Goal: Task Accomplishment & Management: Use online tool/utility

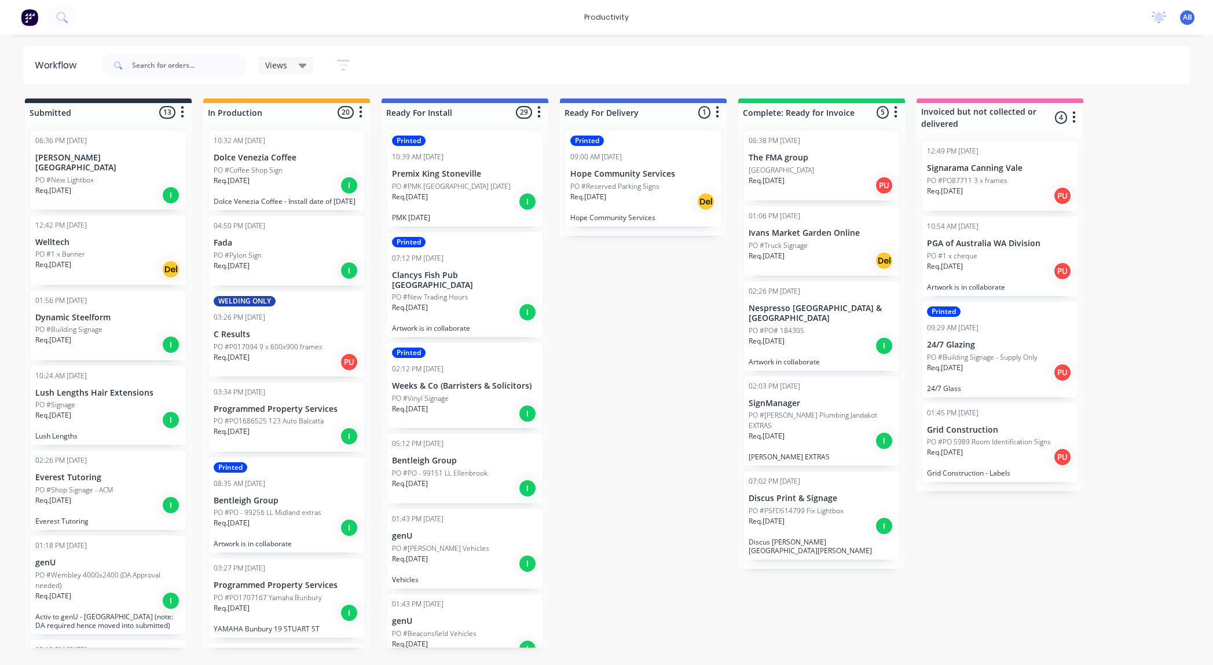
scroll to position [489, 0]
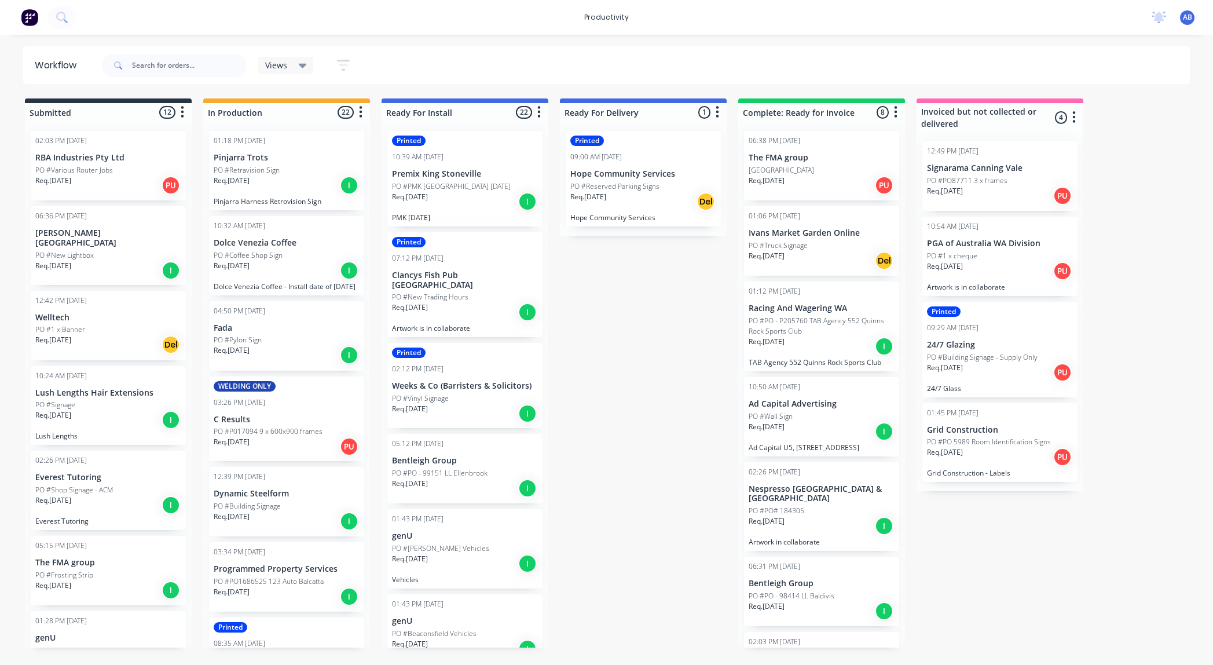
scroll to position [5, 0]
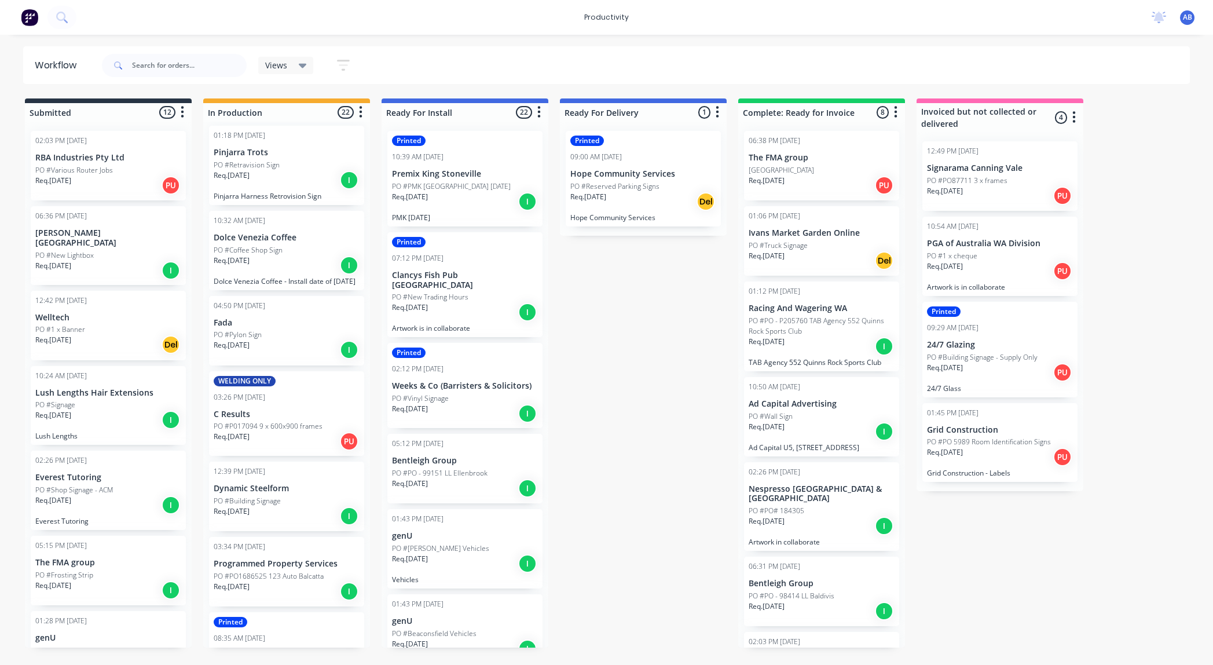
click at [291, 265] on div "Req. [DATE] I" at bounding box center [287, 265] width 146 height 20
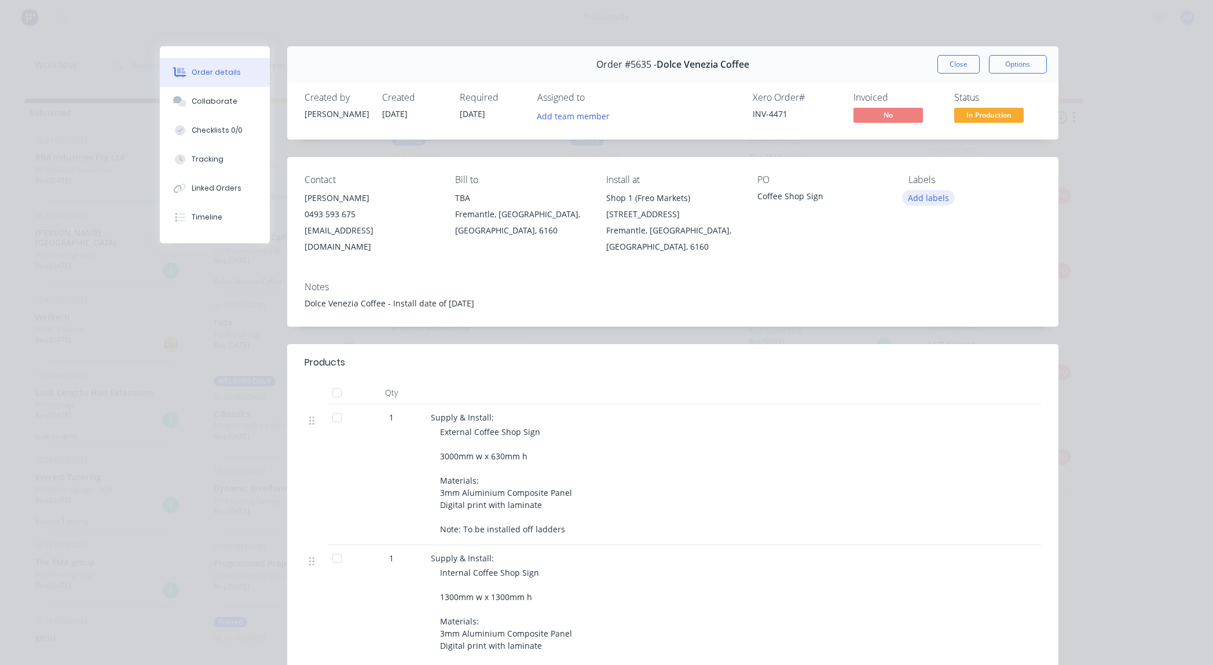
click at [922, 196] on button "Add labels" at bounding box center [928, 198] width 53 height 16
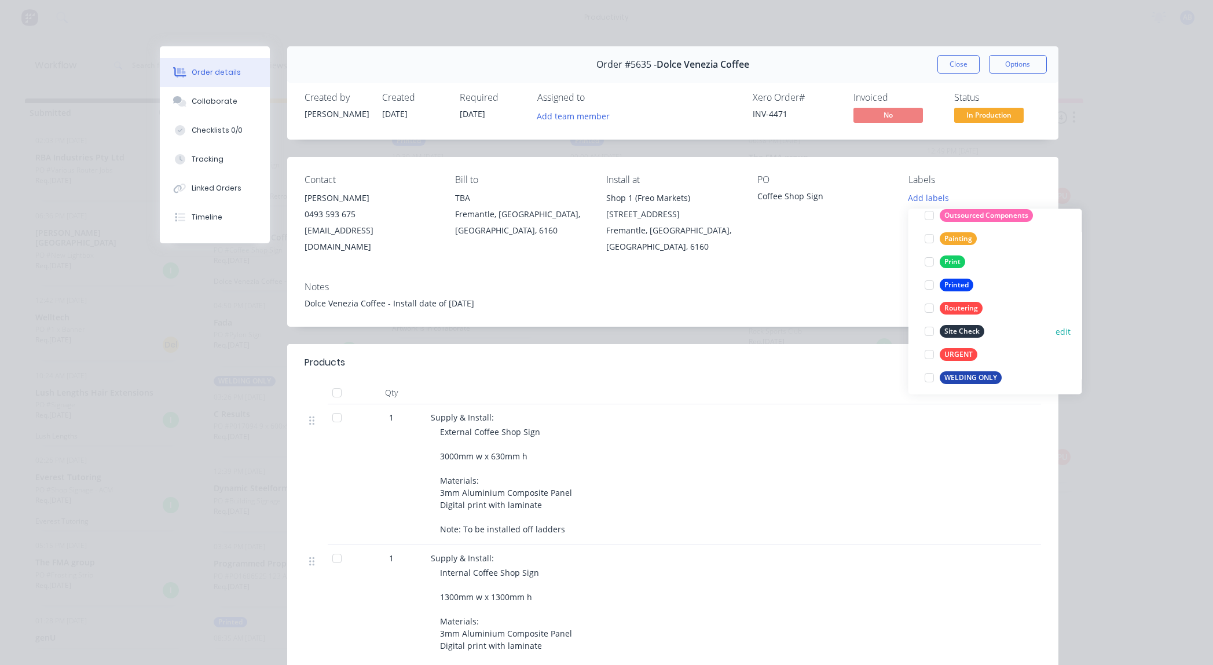
scroll to position [278, 0]
click at [960, 279] on div "Printed" at bounding box center [957, 278] width 34 height 13
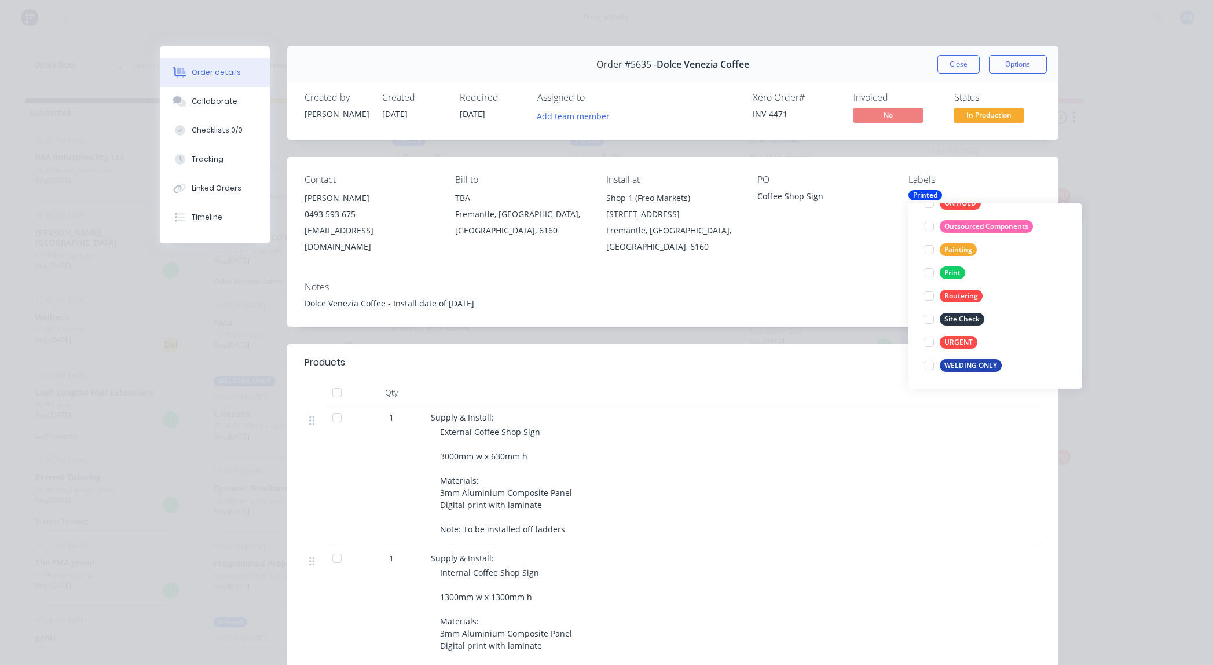
scroll to position [23, 0]
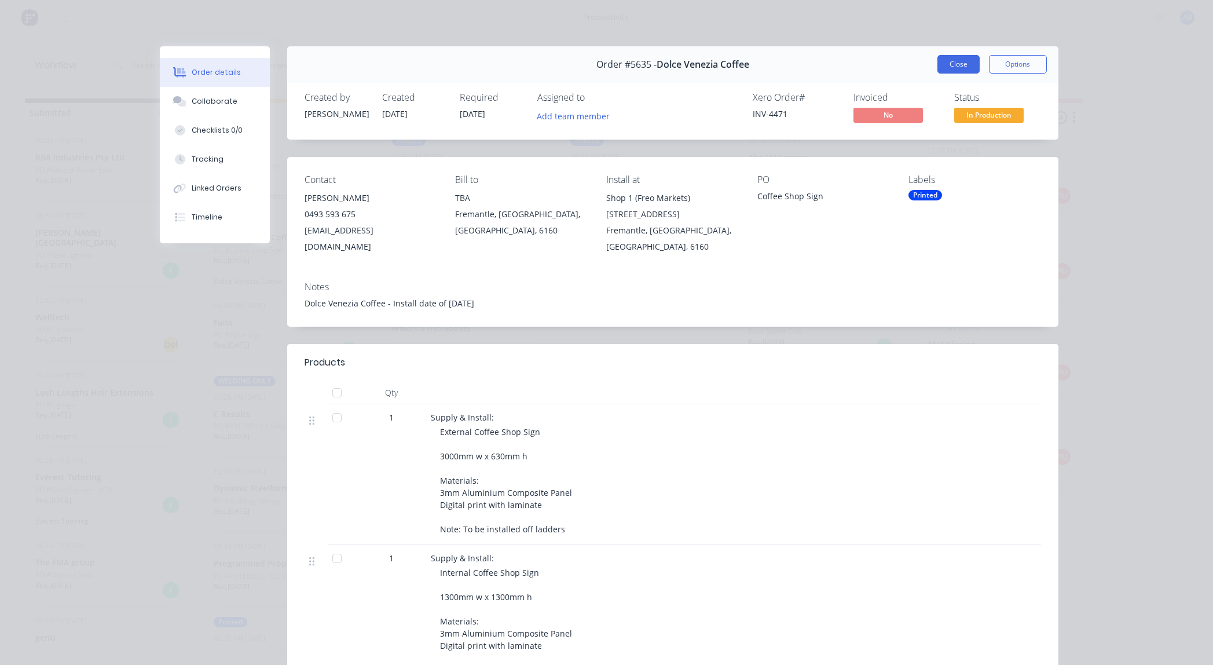
click at [966, 66] on button "Close" at bounding box center [958, 64] width 42 height 19
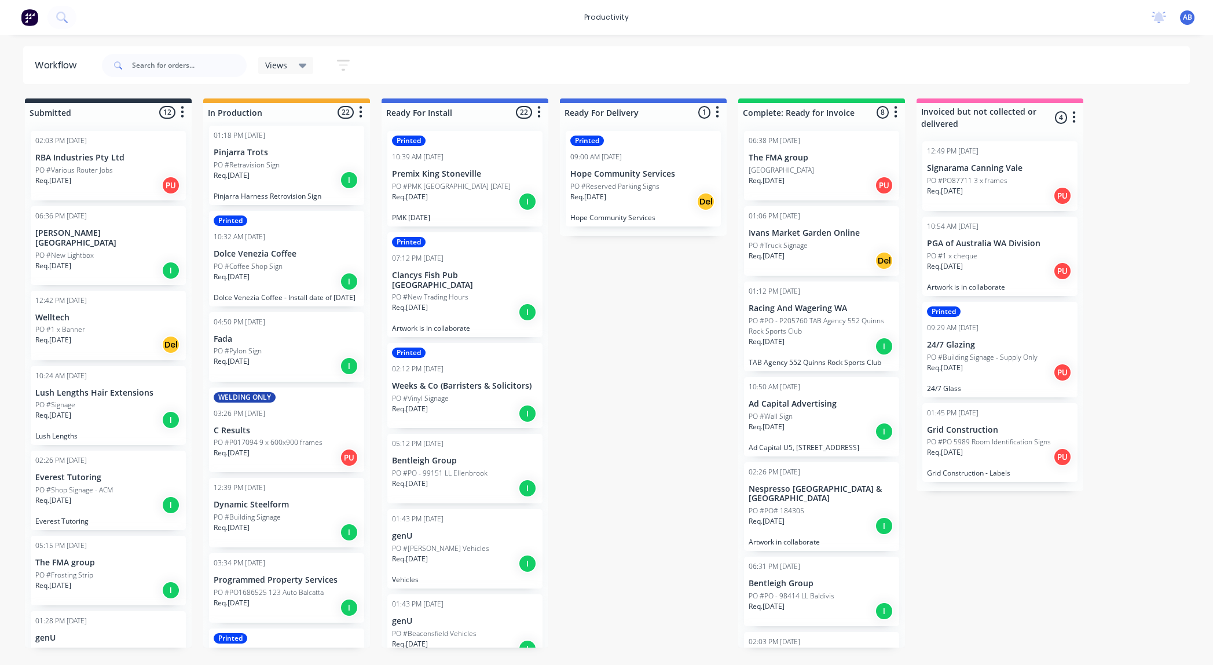
click at [288, 183] on div "Req. [DATE] I" at bounding box center [287, 180] width 146 height 20
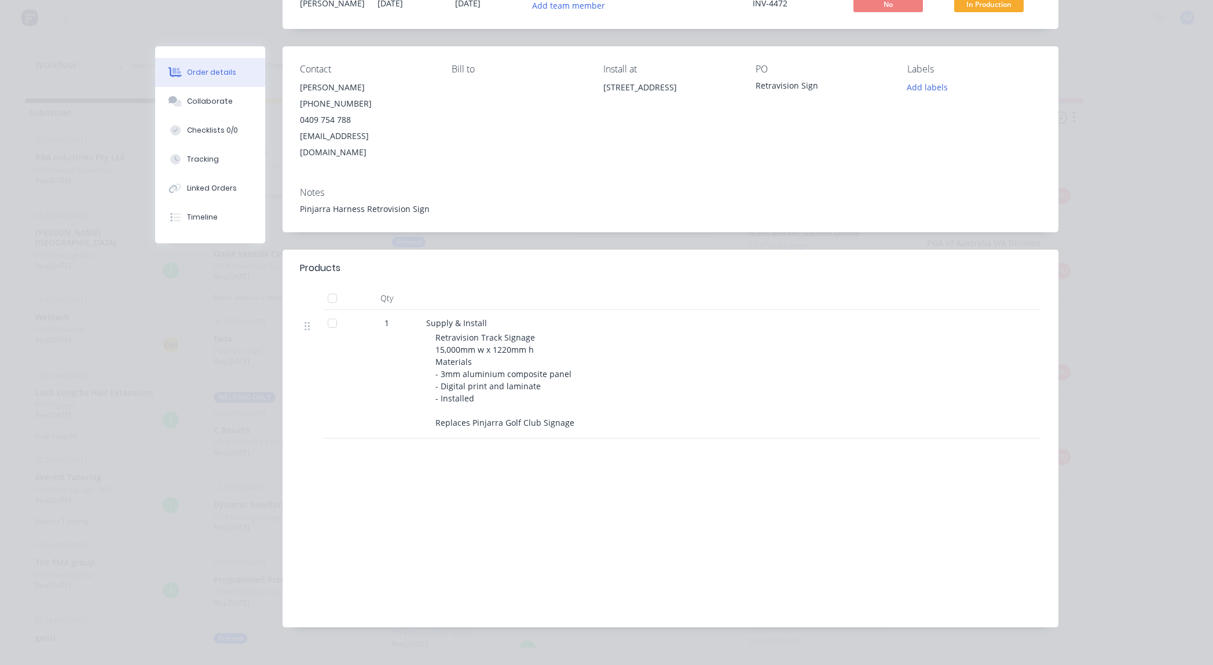
scroll to position [0, 0]
